Goal: Use online tool/utility: Utilize a website feature to perform a specific function

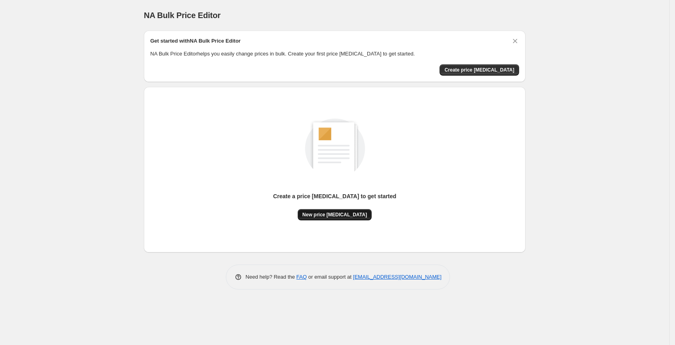
click at [314, 215] on span "New price [MEDICAL_DATA]" at bounding box center [335, 214] width 65 height 6
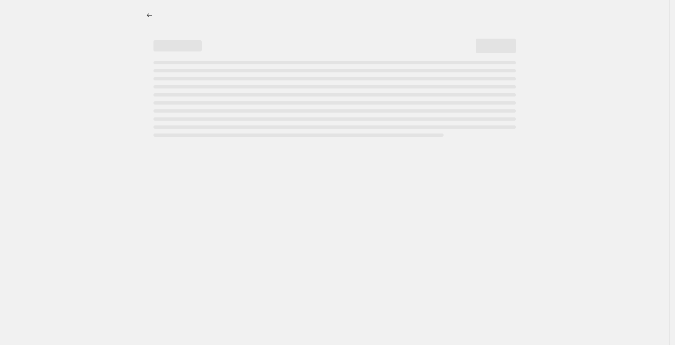
select select "percentage"
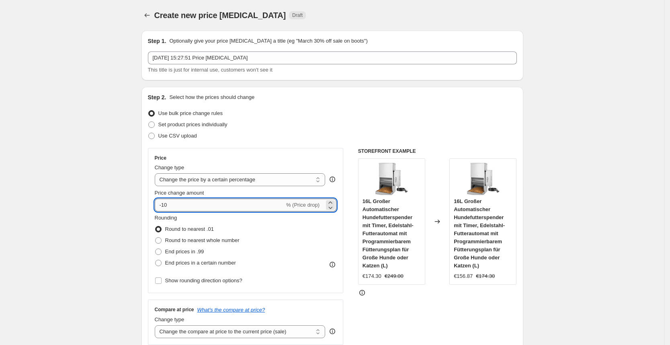
click at [193, 205] on input "-10" at bounding box center [220, 205] width 130 height 13
type input "-1"
type input "-25"
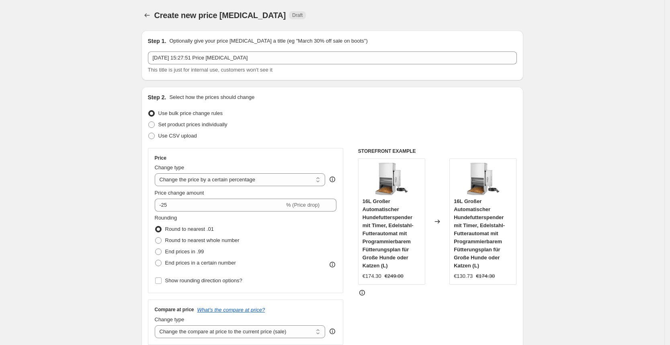
click at [262, 158] on div "Price" at bounding box center [246, 158] width 182 height 6
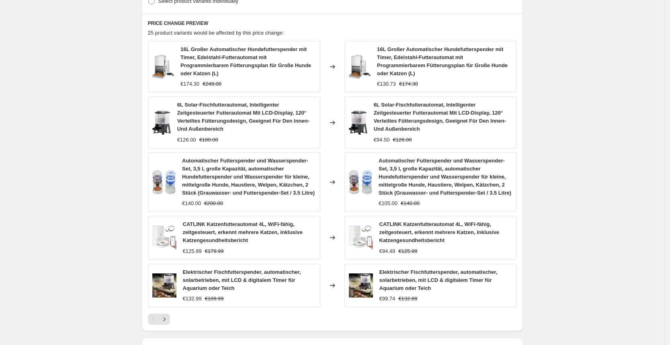
scroll to position [544, 0]
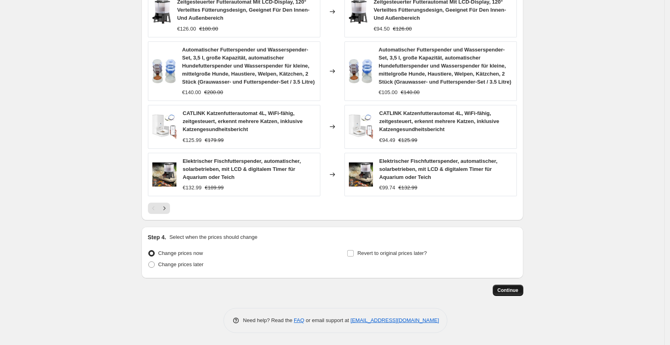
click at [507, 286] on button "Continue" at bounding box center [508, 290] width 31 height 11
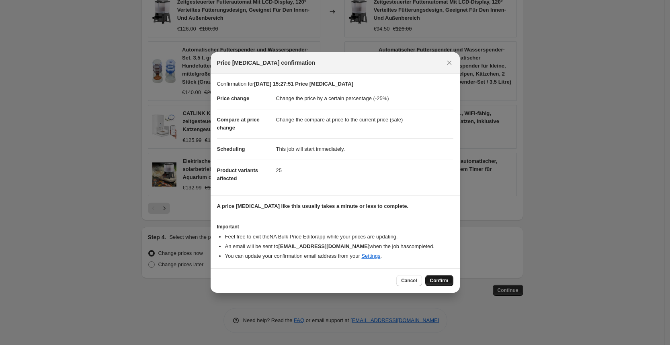
click at [441, 283] on button "Confirm" at bounding box center [439, 280] width 28 height 11
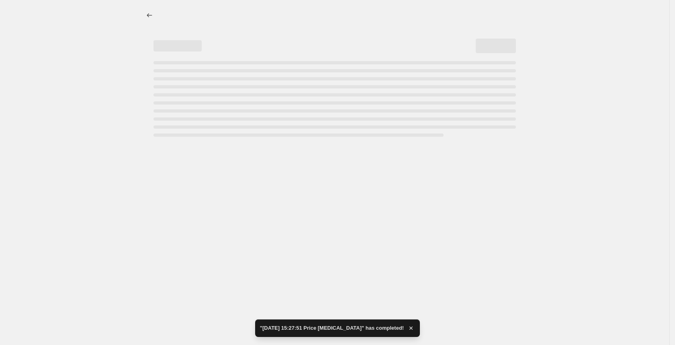
select select "percentage"
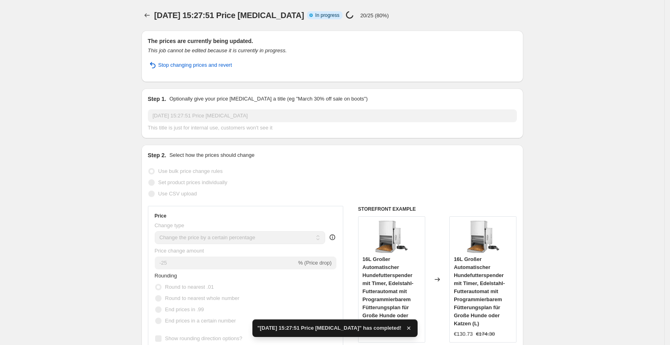
click at [492, 207] on h6 "STOREFRONT EXAMPLE" at bounding box center [437, 209] width 159 height 6
